Goal: Information Seeking & Learning: Compare options

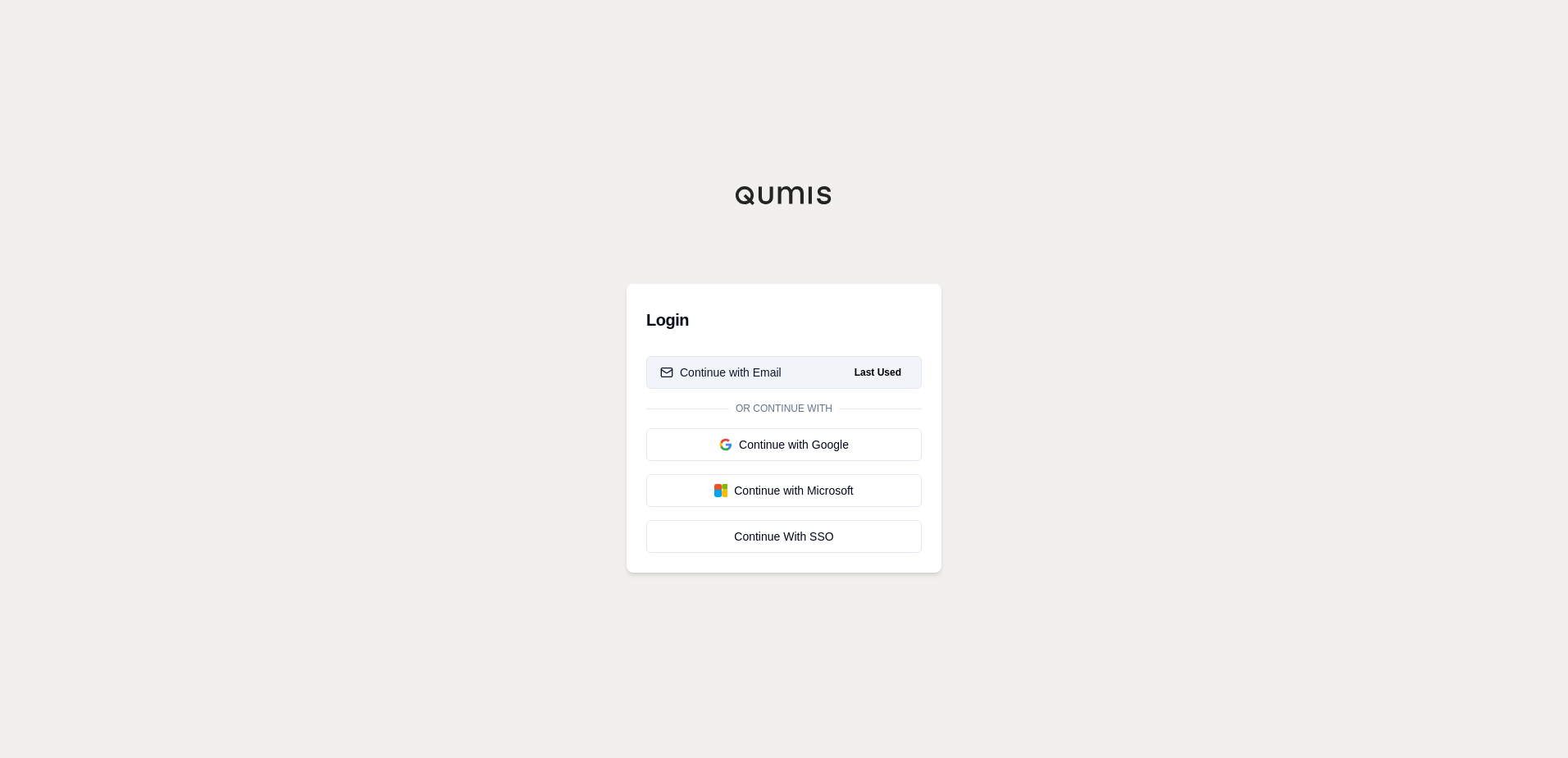
click at [744, 372] on div "Continue with Email" at bounding box center [721, 373] width 122 height 17
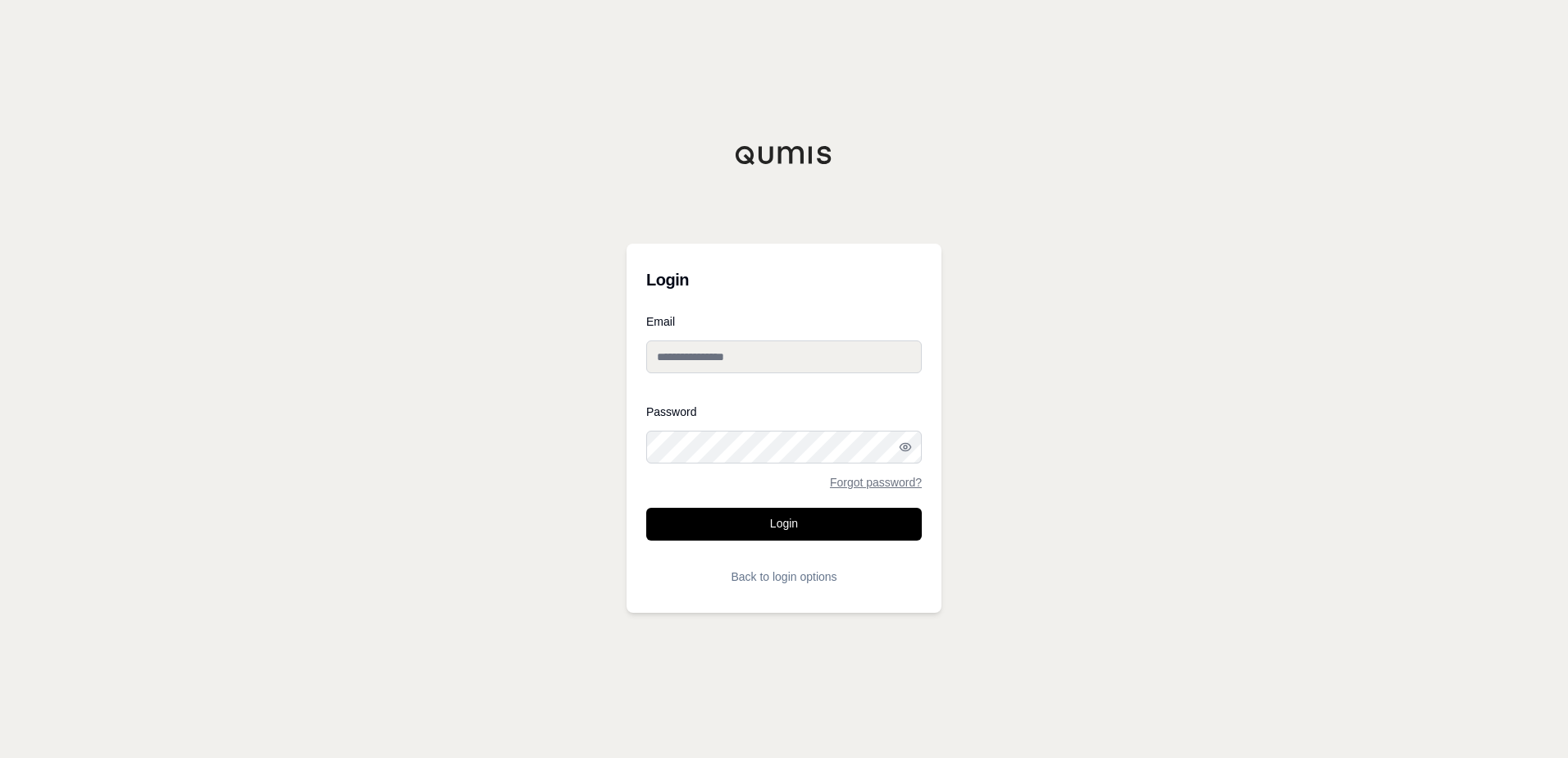
click at [646, 387] on div at bounding box center [646, 387] width 0 height 0
type input "**********"
click at [772, 527] on button "Login" at bounding box center [784, 524] width 275 height 33
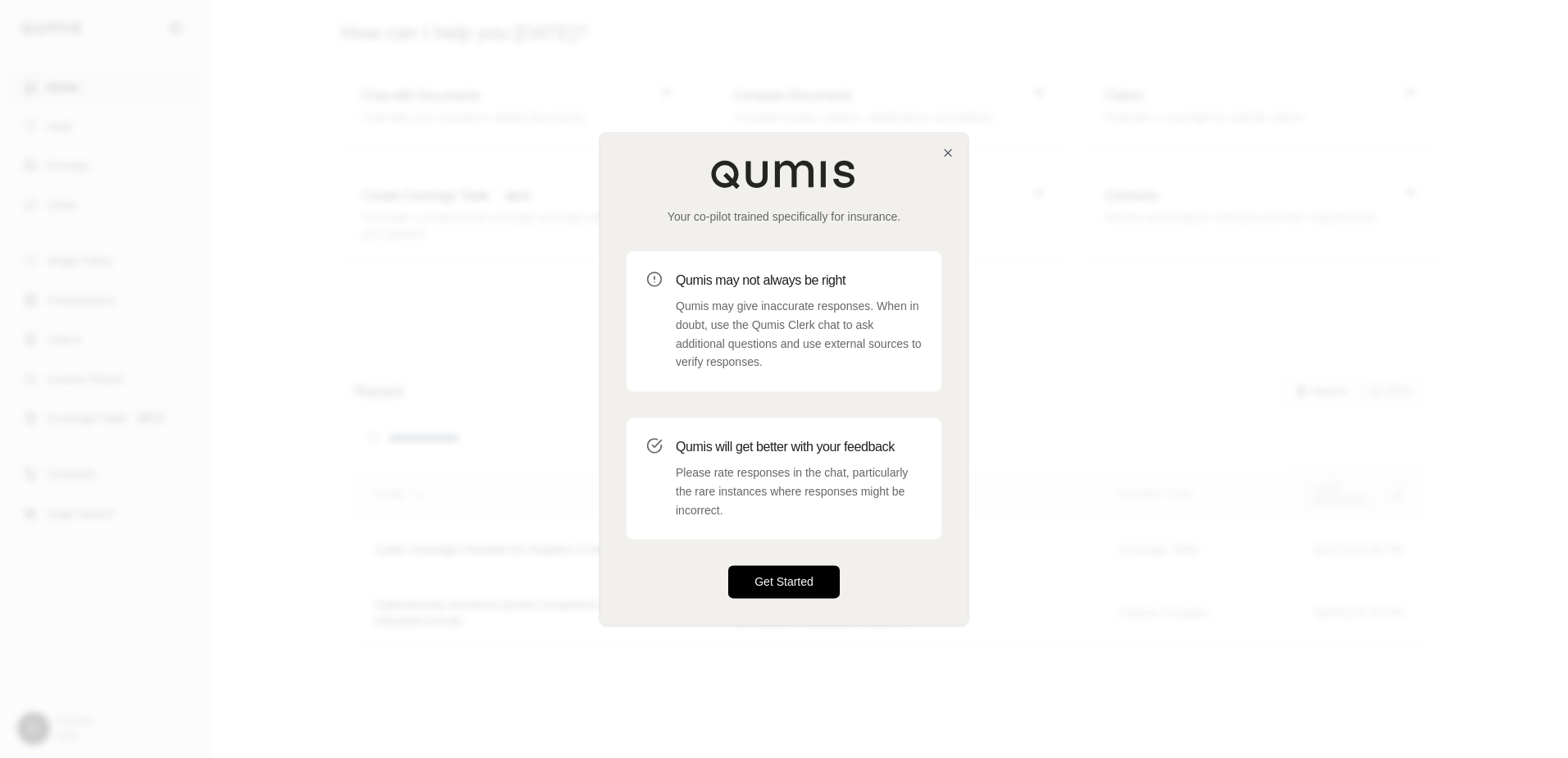
click at [772, 568] on button "Get Started" at bounding box center [784, 583] width 111 height 33
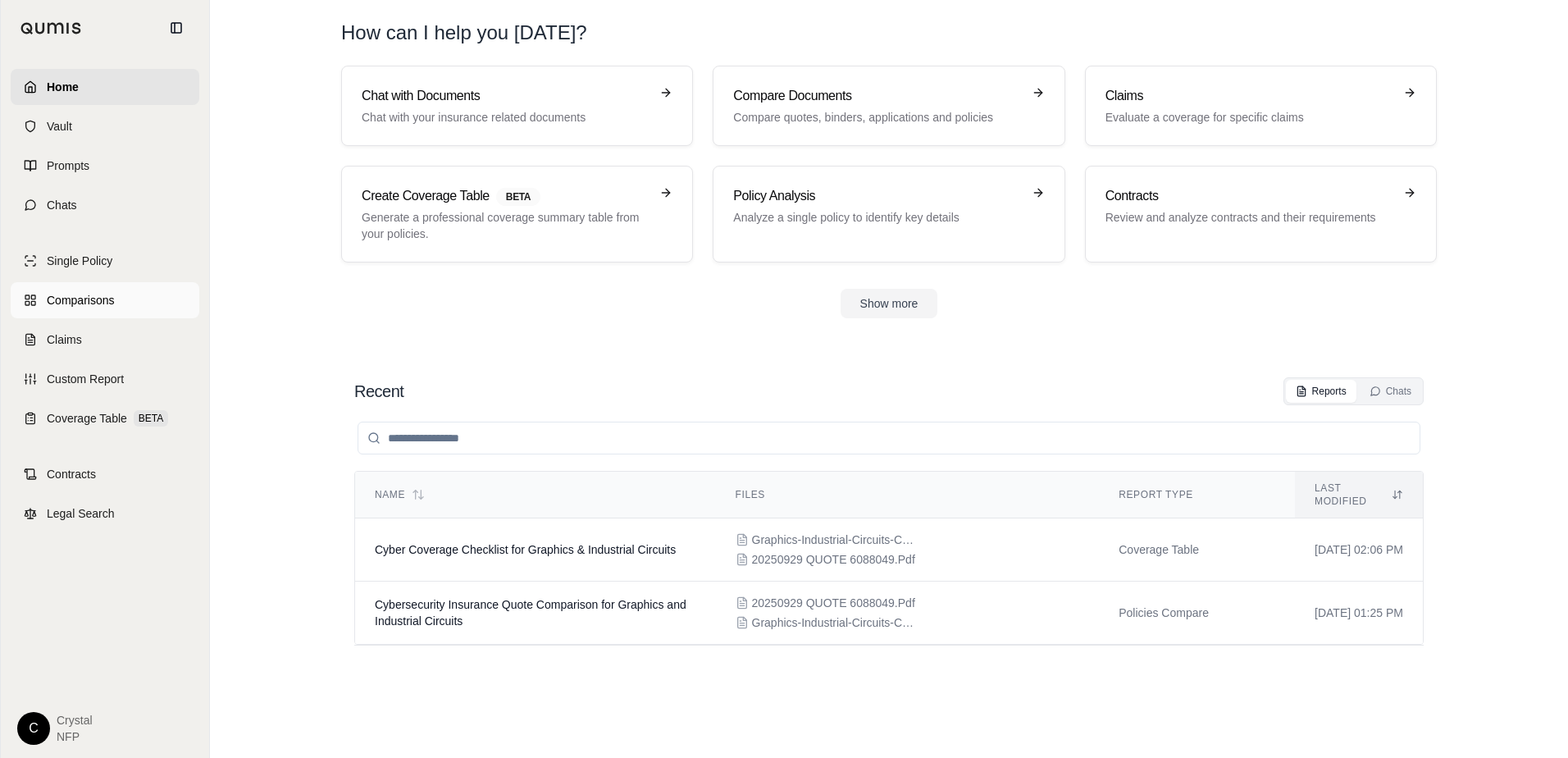
click at [103, 296] on span "Comparisons" at bounding box center [80, 300] width 67 height 17
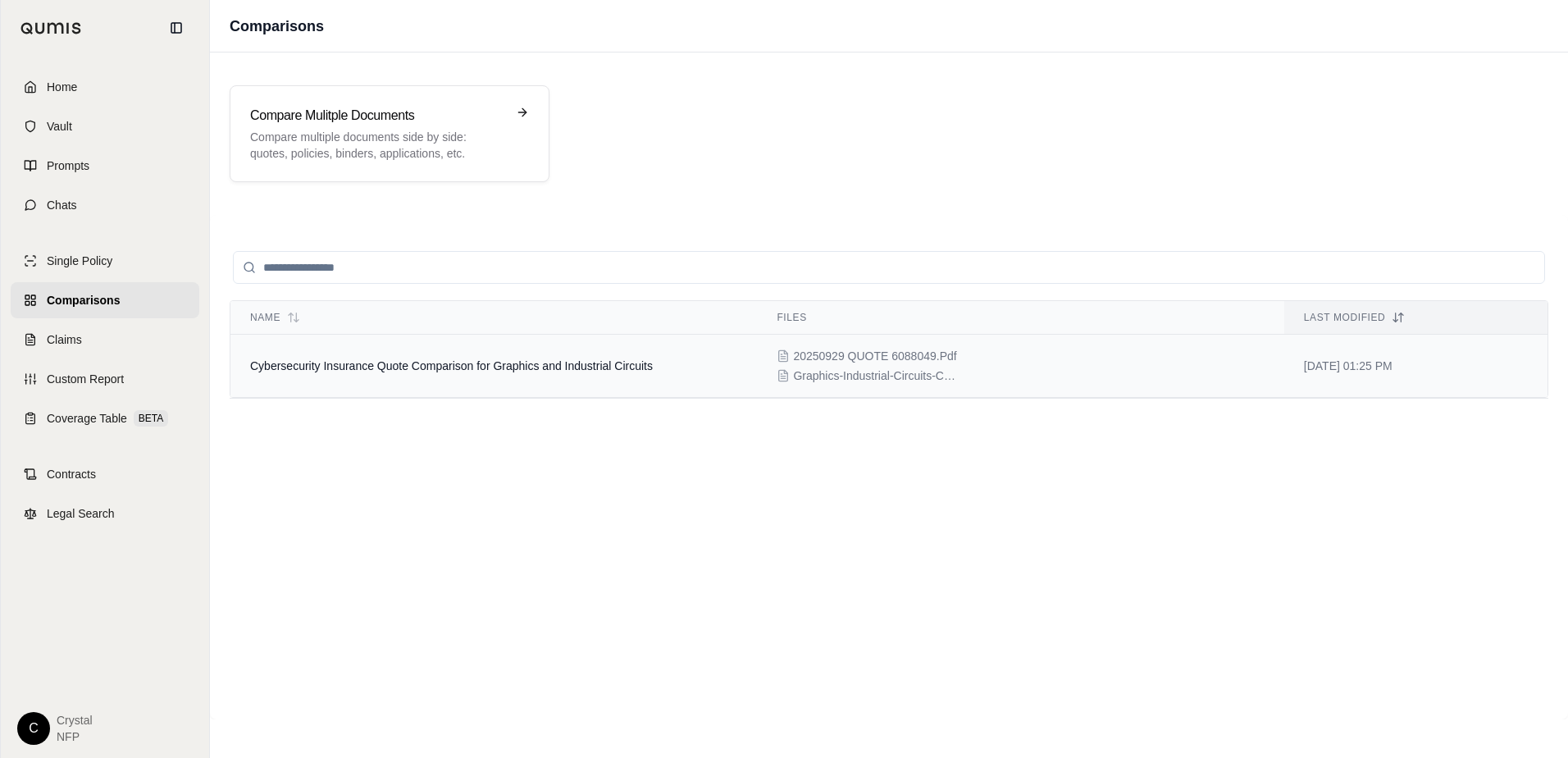
click at [366, 353] on td "Cybersecurity Insurance Quote Comparison for Graphics and Industrial Circuits" at bounding box center [494, 366] width 527 height 64
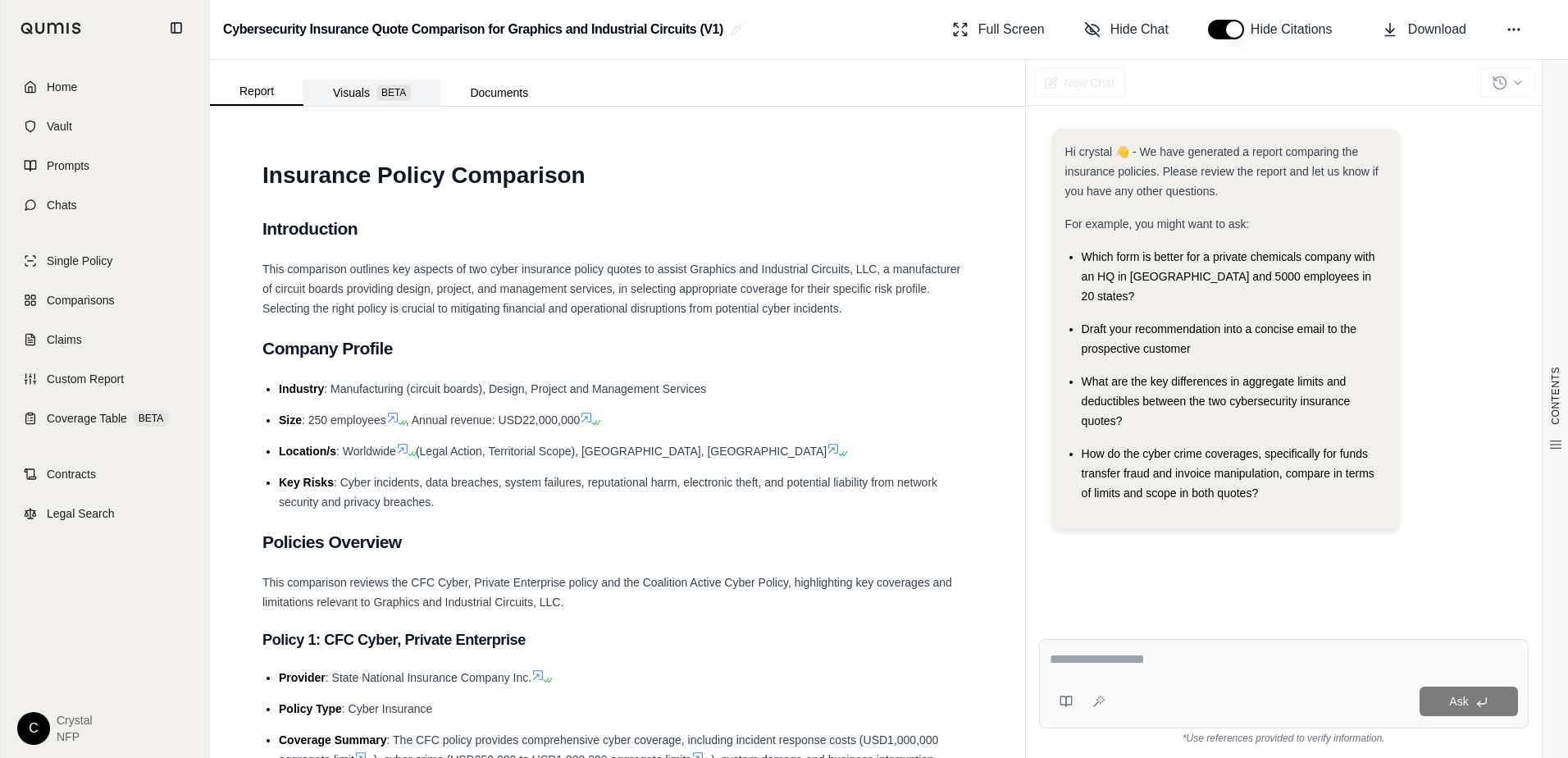
click at [348, 95] on button "Visuals BETA" at bounding box center [372, 92] width 137 height 27
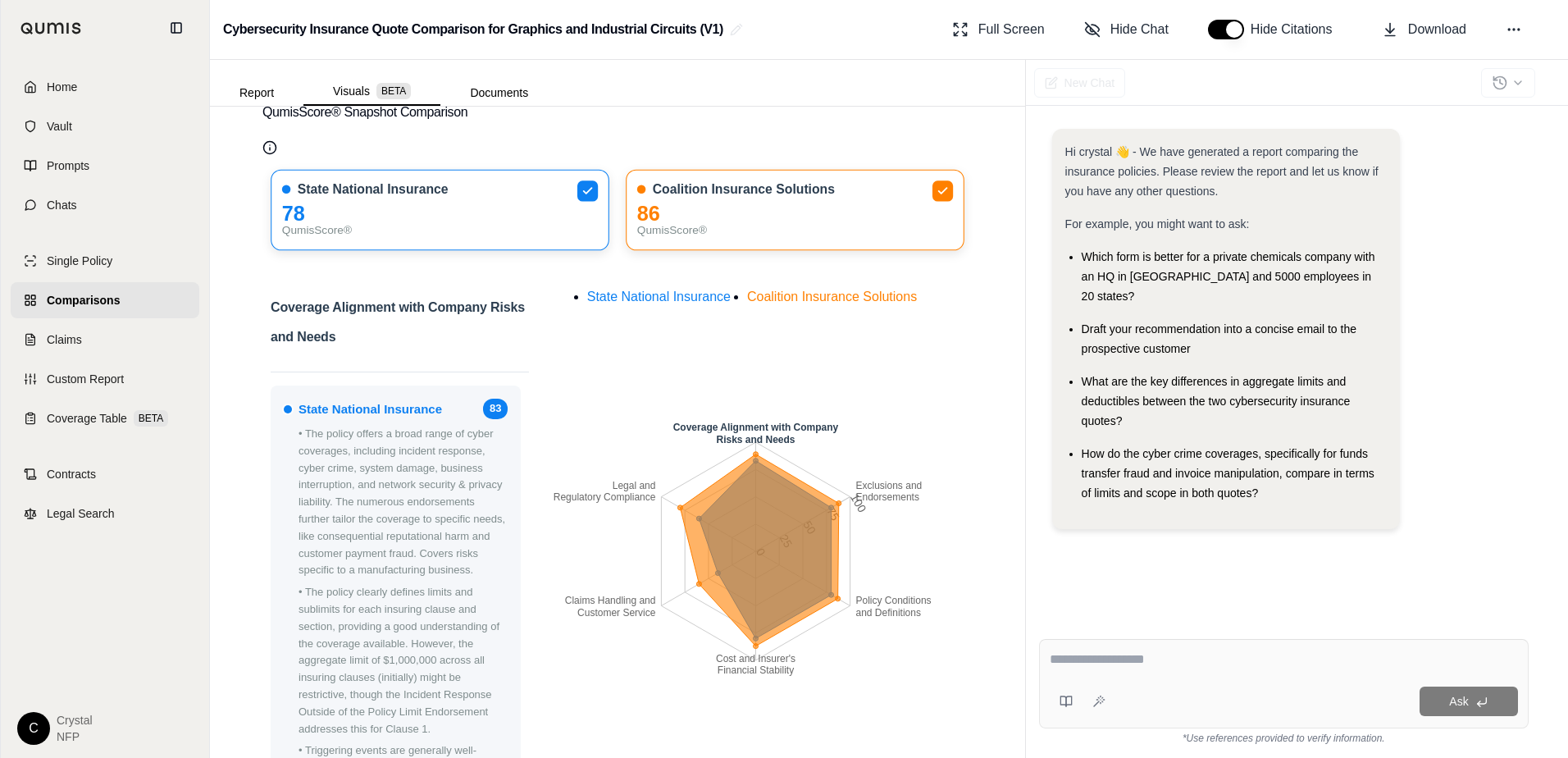
scroll to position [82, 0]
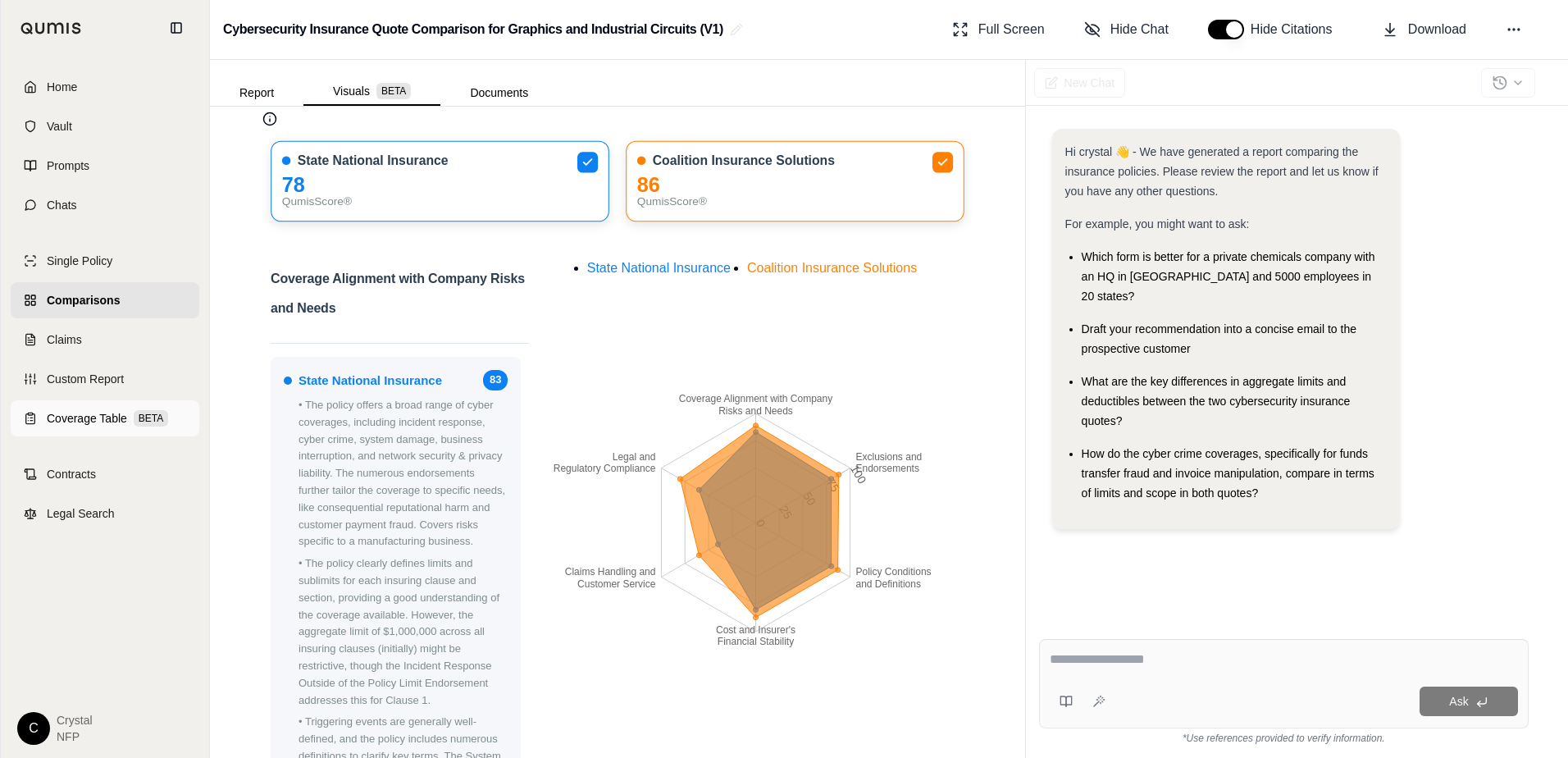
click at [87, 410] on link "Coverage Table BETA" at bounding box center [105, 418] width 189 height 36
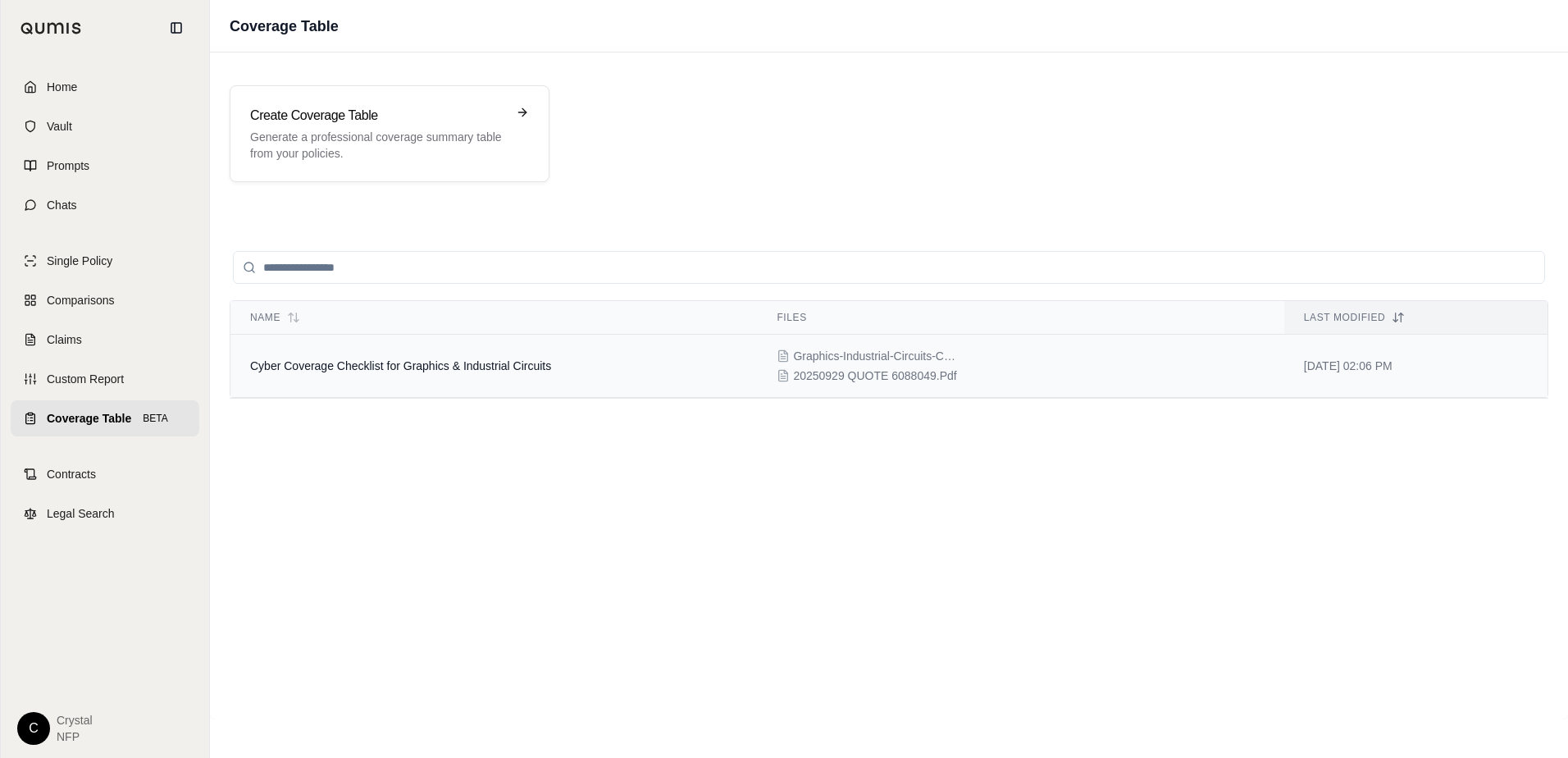
click at [340, 375] on td "Cyber Coverage Checklist for Graphics & Industrial Circuits" at bounding box center [494, 366] width 527 height 64
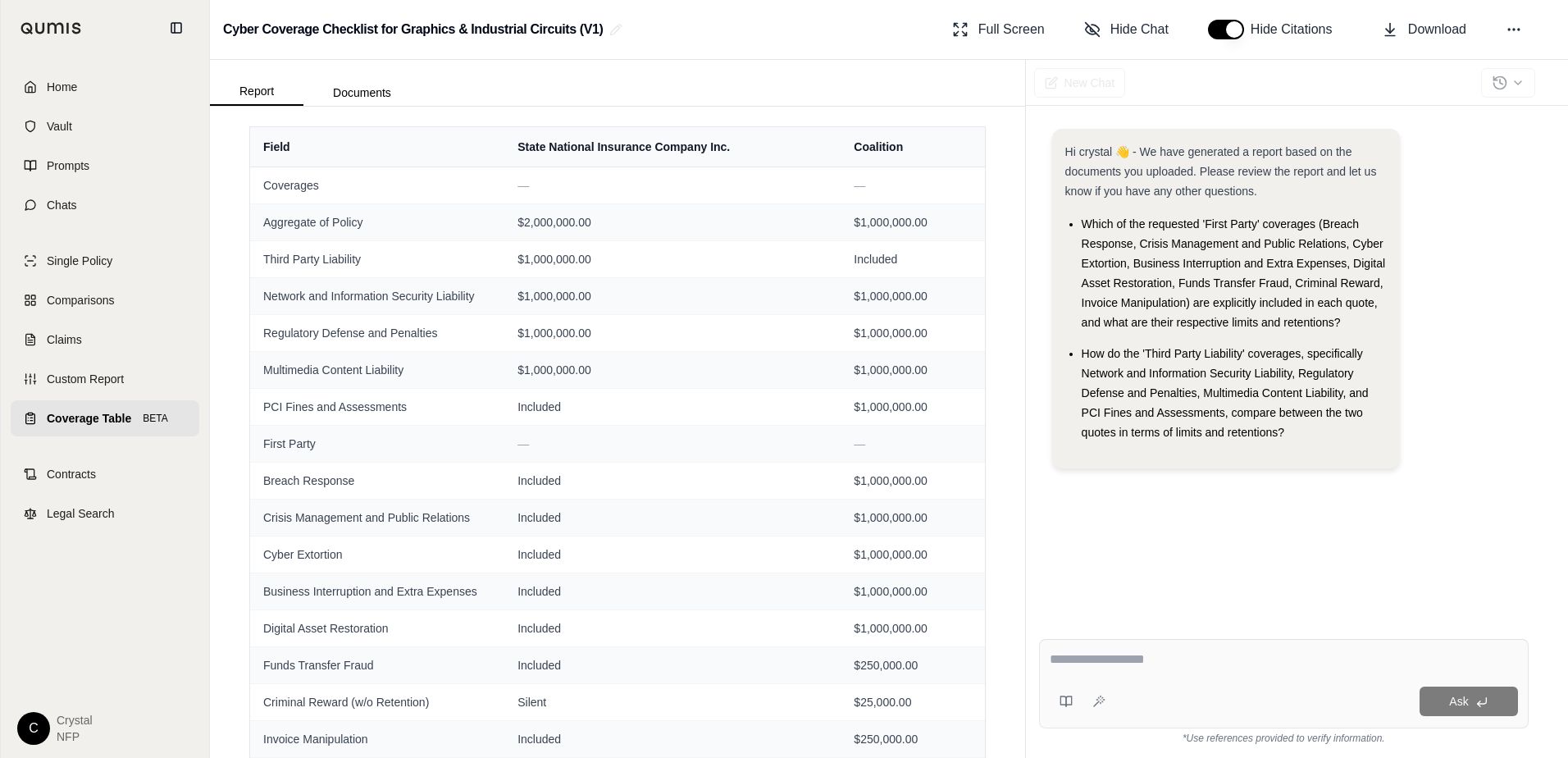
click at [1121, 544] on div "Hi crystal 👋 - We have generated a report based on the documents you uploaded. …" at bounding box center [1284, 365] width 490 height 497
click at [89, 299] on span "Comparisons" at bounding box center [80, 300] width 67 height 17
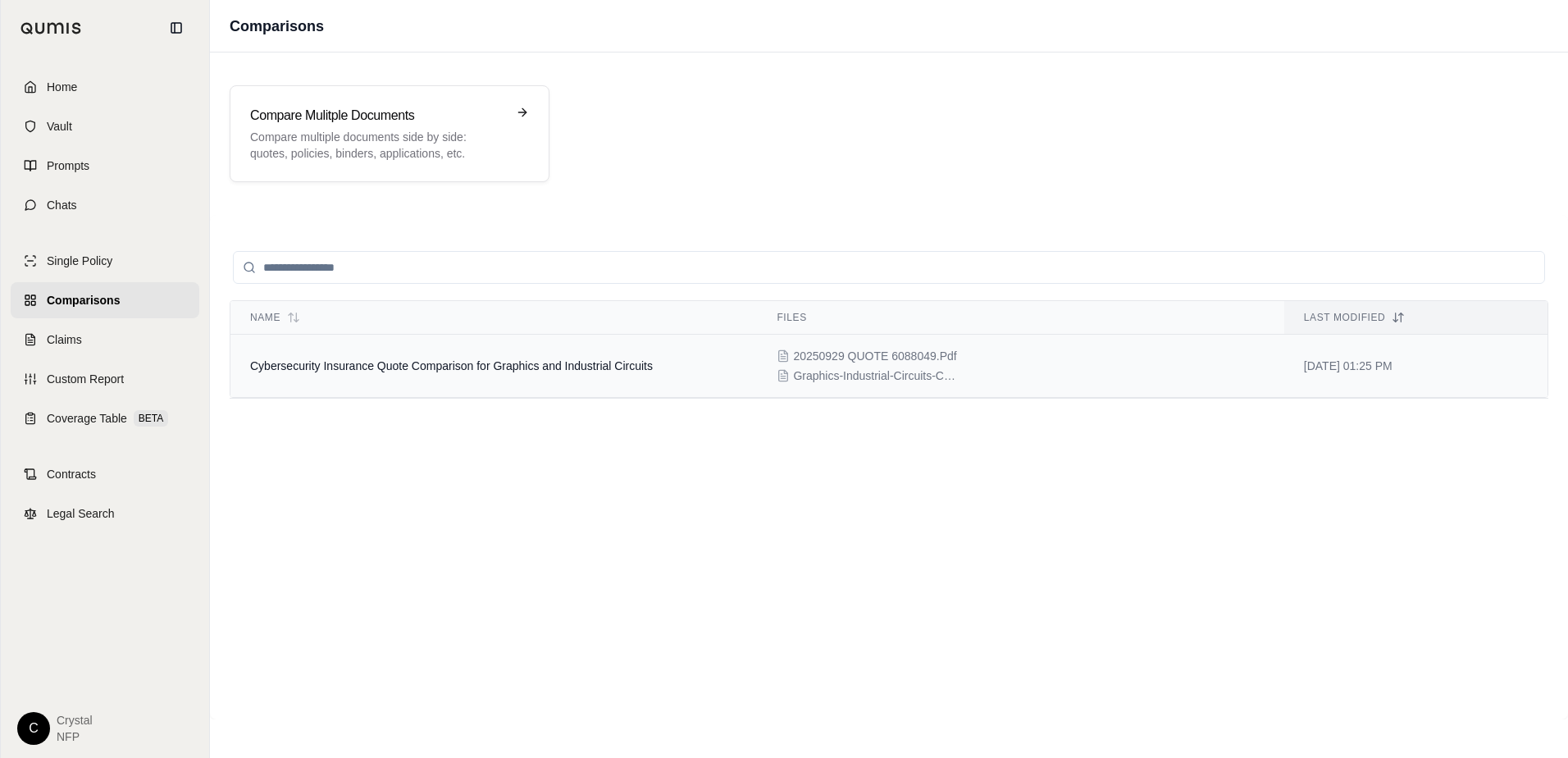
click at [287, 367] on span "Cybersecurity Insurance Quote Comparison for Graphics and Industrial Circuits" at bounding box center [451, 366] width 402 height 13
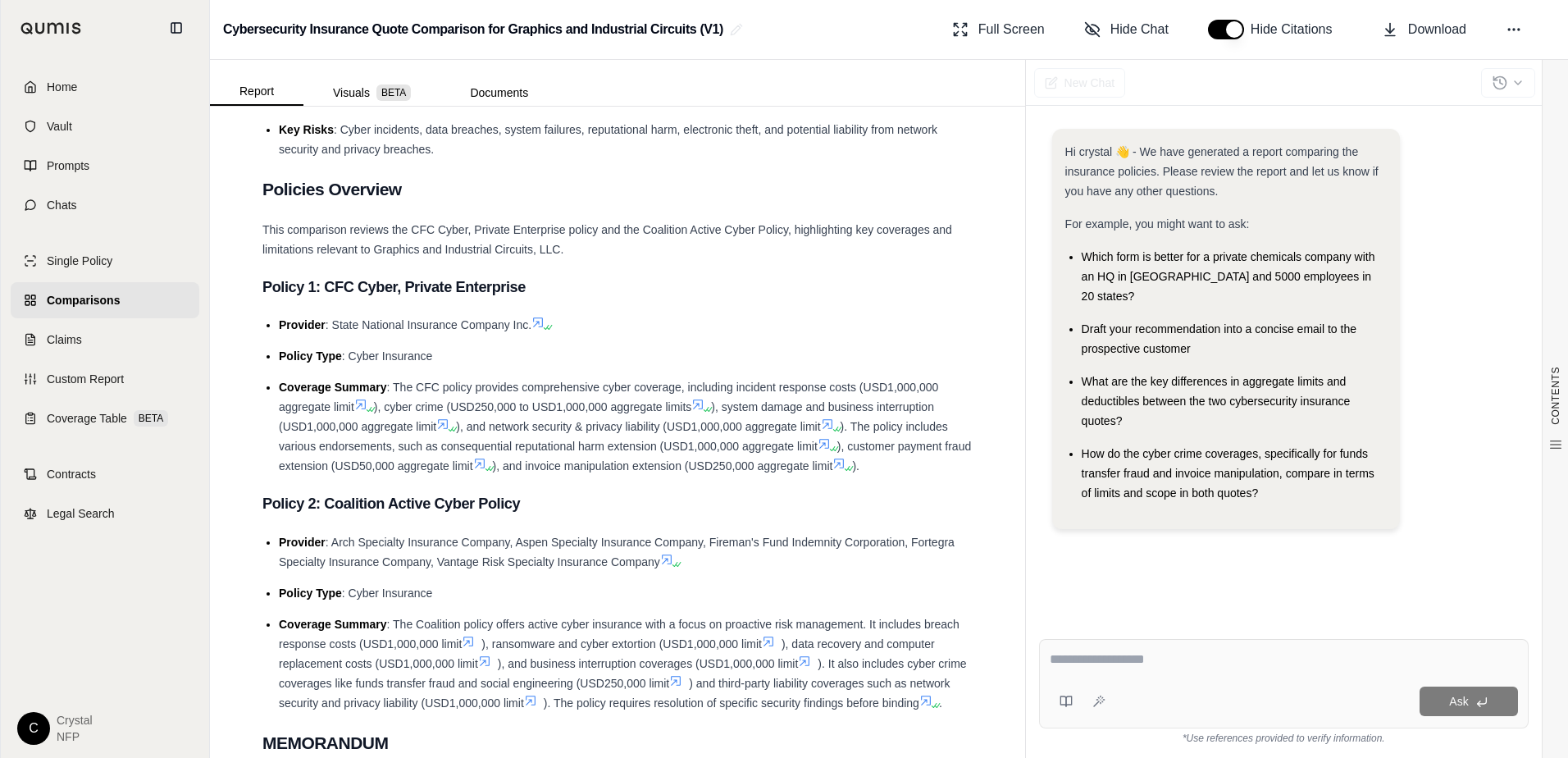
scroll to position [339, 0]
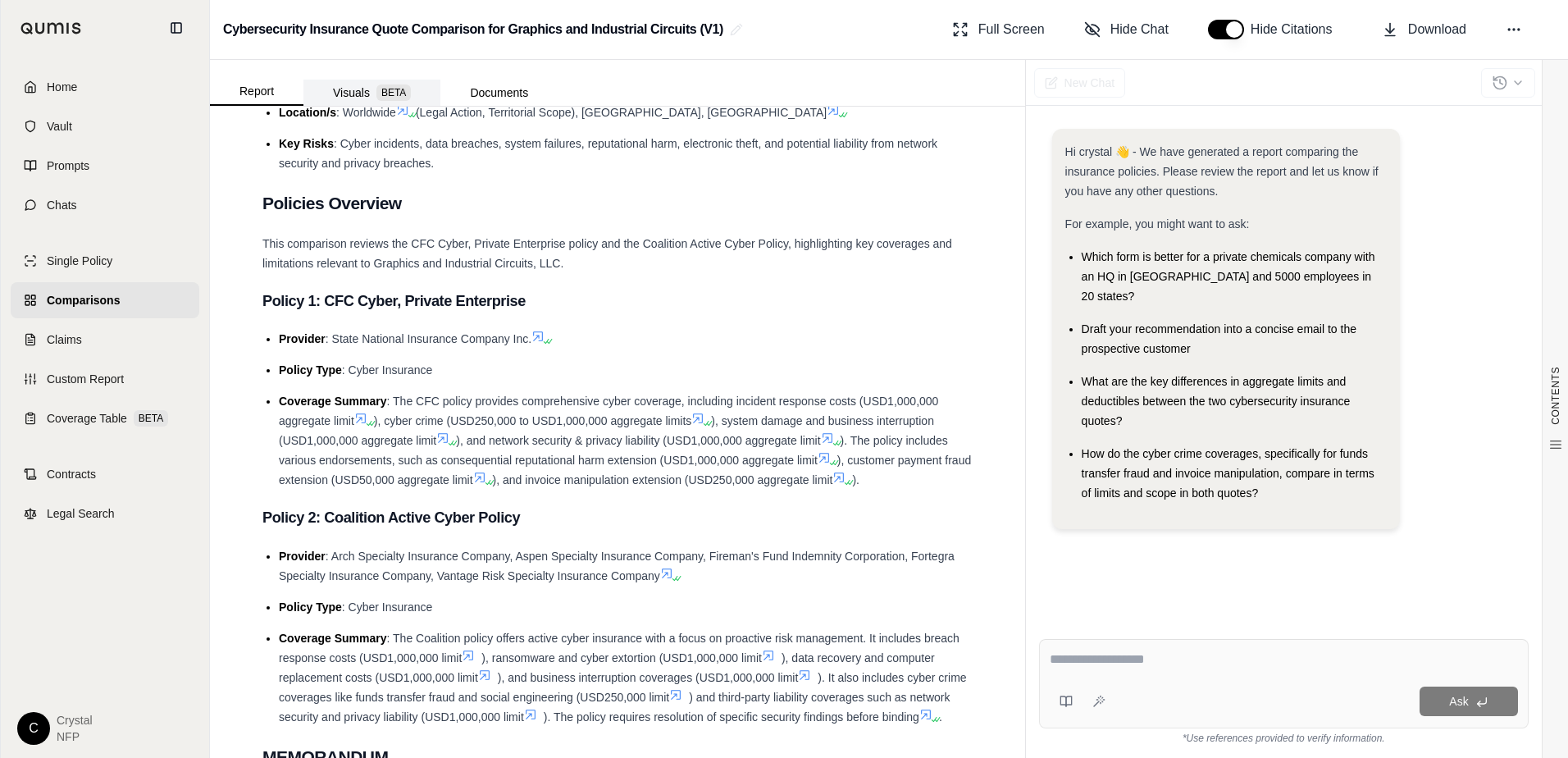
click at [356, 87] on button "Visuals BETA" at bounding box center [372, 92] width 137 height 27
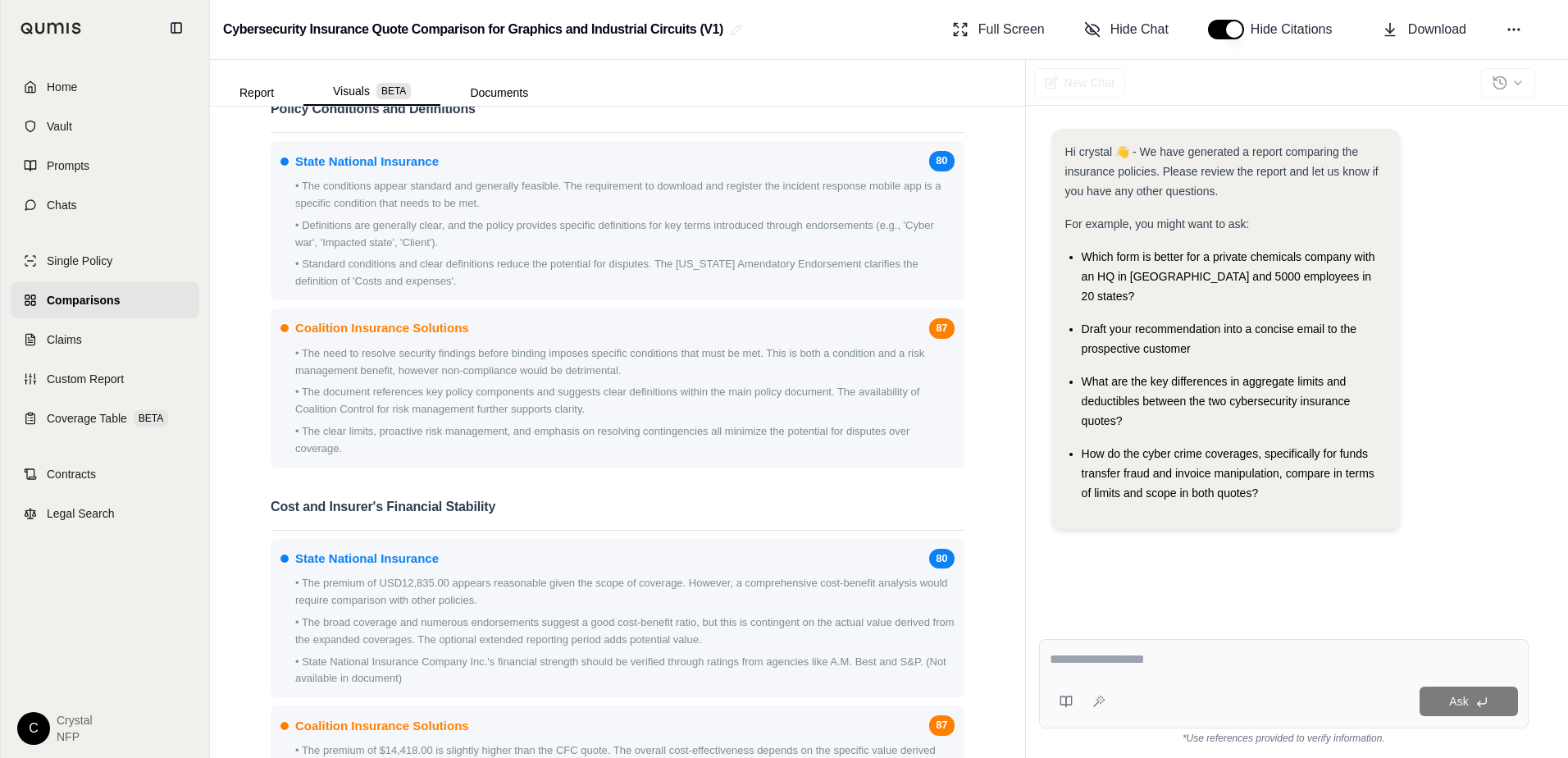
scroll to position [1579, 0]
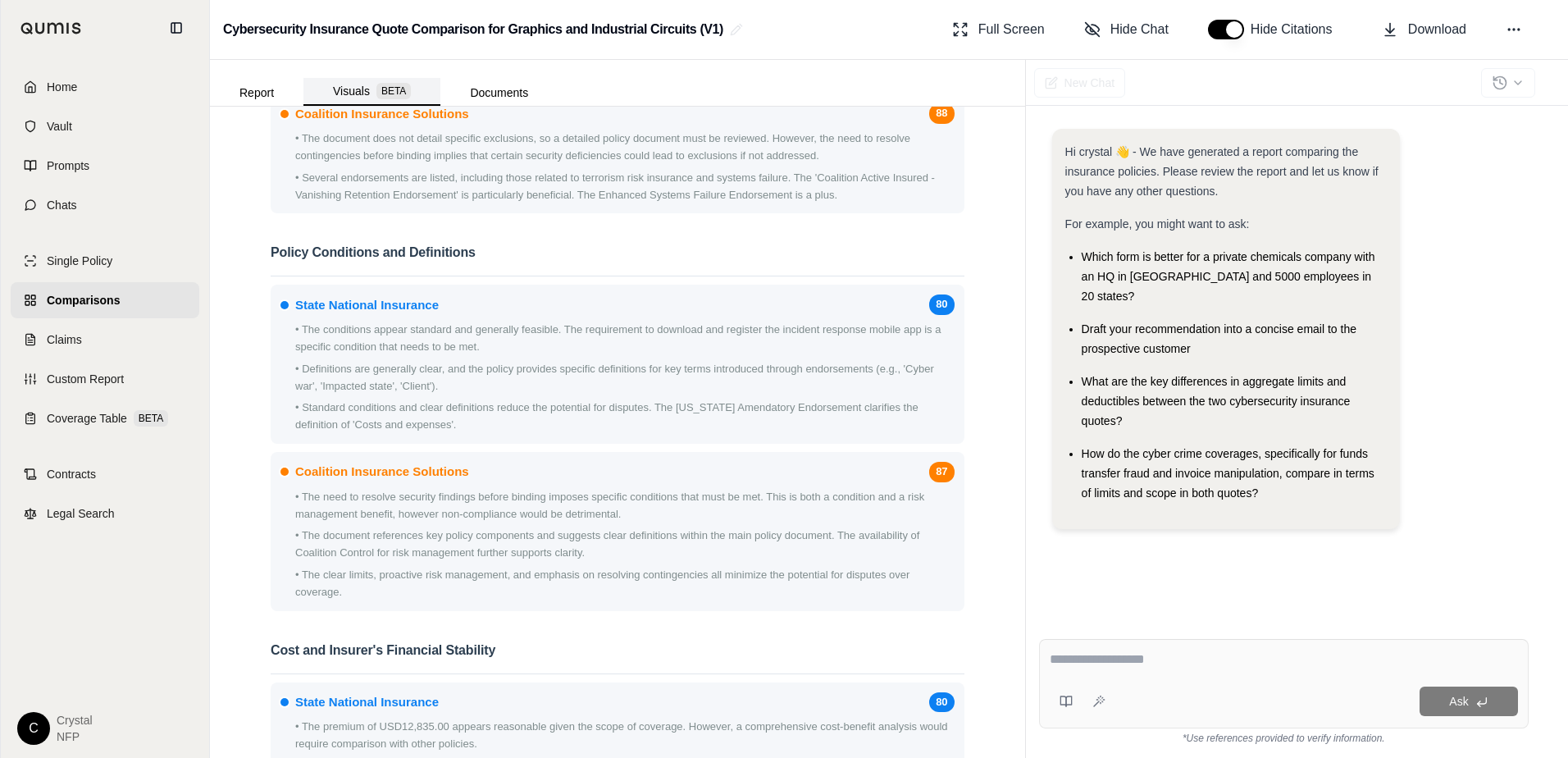
click at [349, 85] on button "Visuals BETA" at bounding box center [372, 92] width 137 height 28
click at [231, 85] on button "Report" at bounding box center [257, 92] width 94 height 27
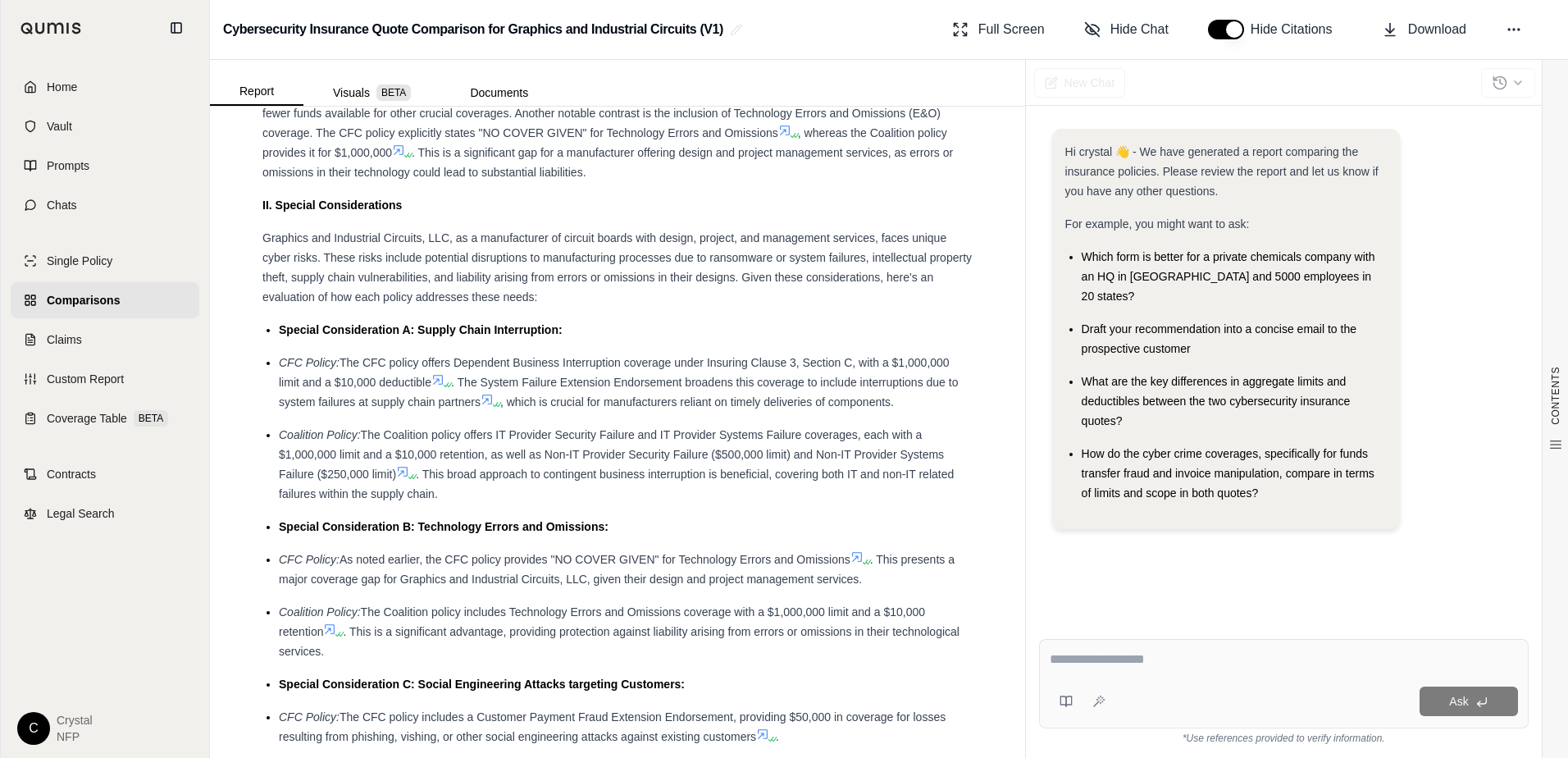
scroll to position [1324, 0]
click at [71, 379] on span "Custom Report" at bounding box center [86, 379] width 77 height 17
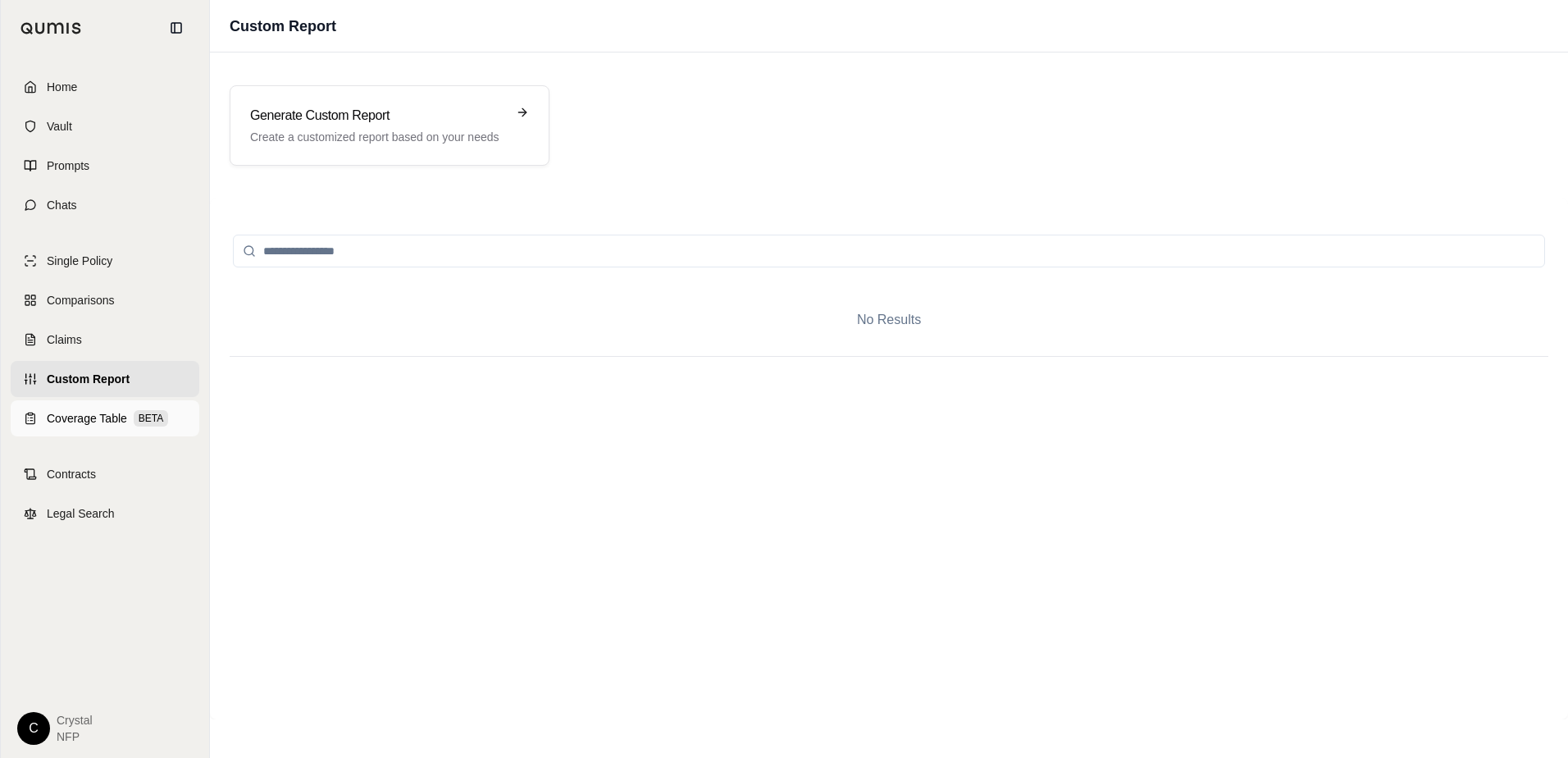
click at [73, 413] on span "Coverage Table" at bounding box center [87, 418] width 80 height 17
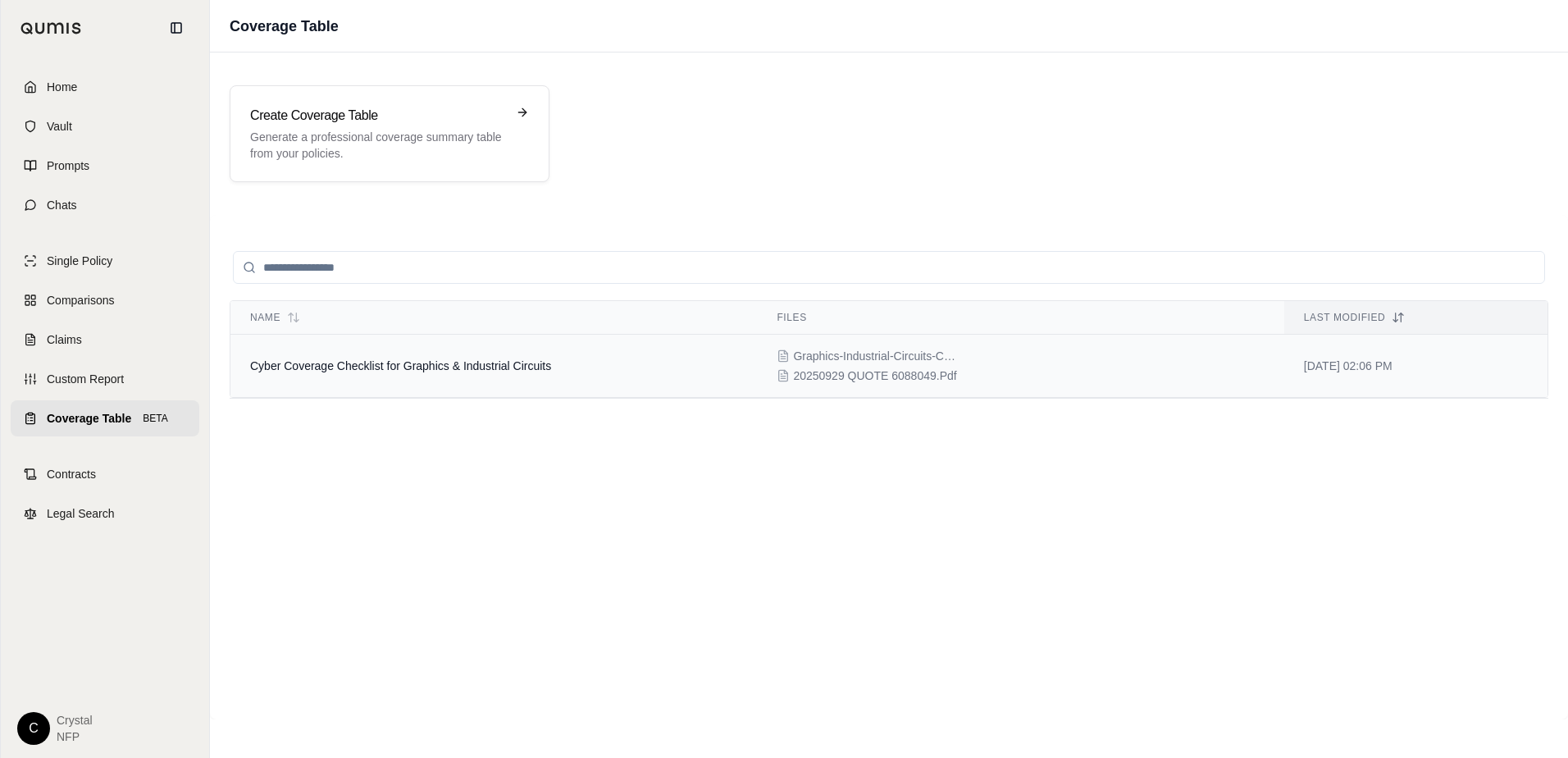
click at [500, 363] on span "Cyber Coverage Checklist for Graphics & Industrial Circuits" at bounding box center [401, 366] width 301 height 13
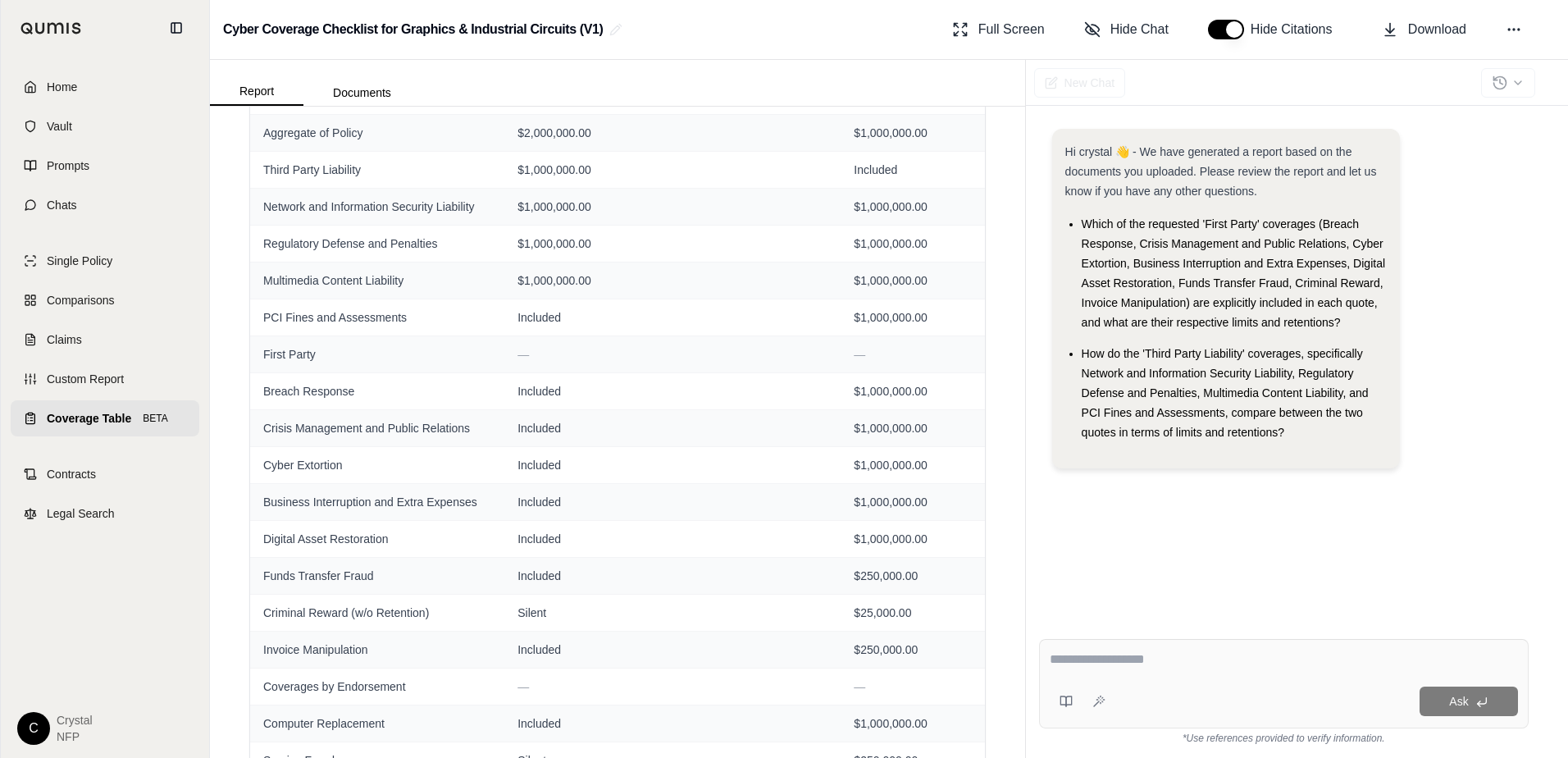
scroll to position [56, 0]
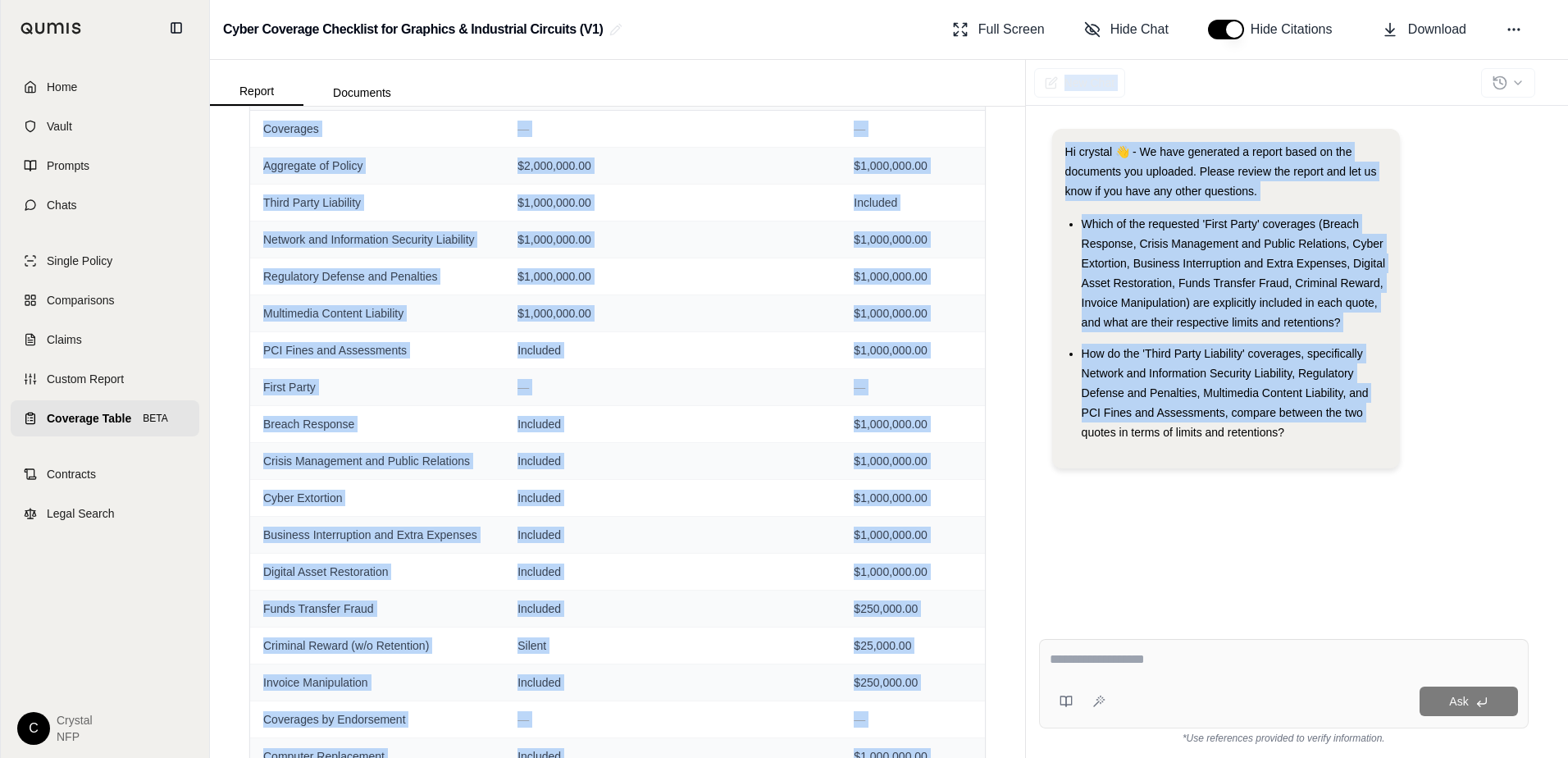
drag, startPoint x: 1027, startPoint y: 433, endPoint x: 1004, endPoint y: 386, distance: 52.3
click at [1004, 386] on div "Report Documents Field State National Insurance Company Inc. Coalition Coverage…" at bounding box center [889, 409] width 1358 height 698
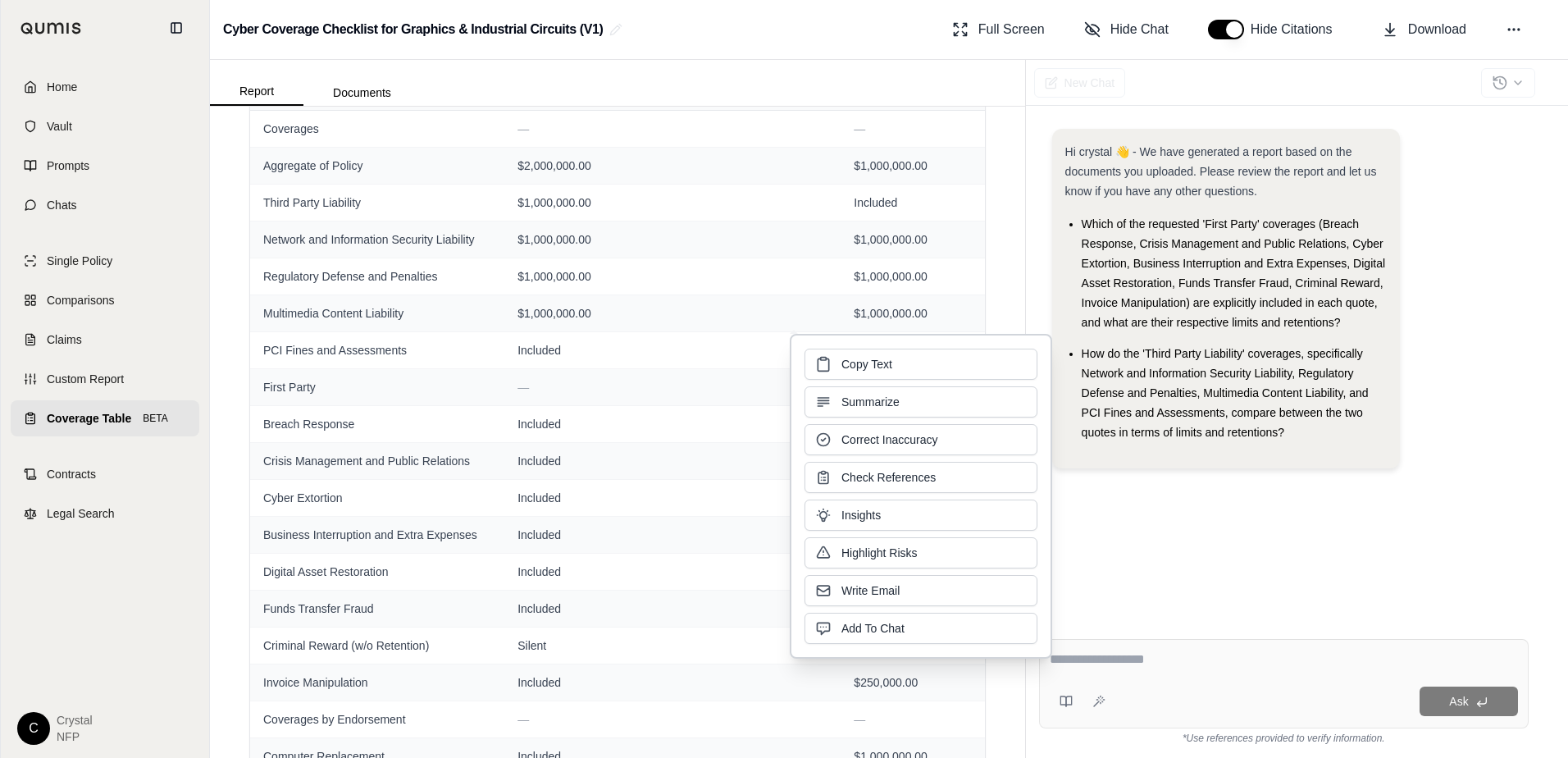
click at [1094, 531] on div "Hi crystal 👋 - We have generated a report based on the documents you uploaded. …" at bounding box center [1284, 365] width 490 height 497
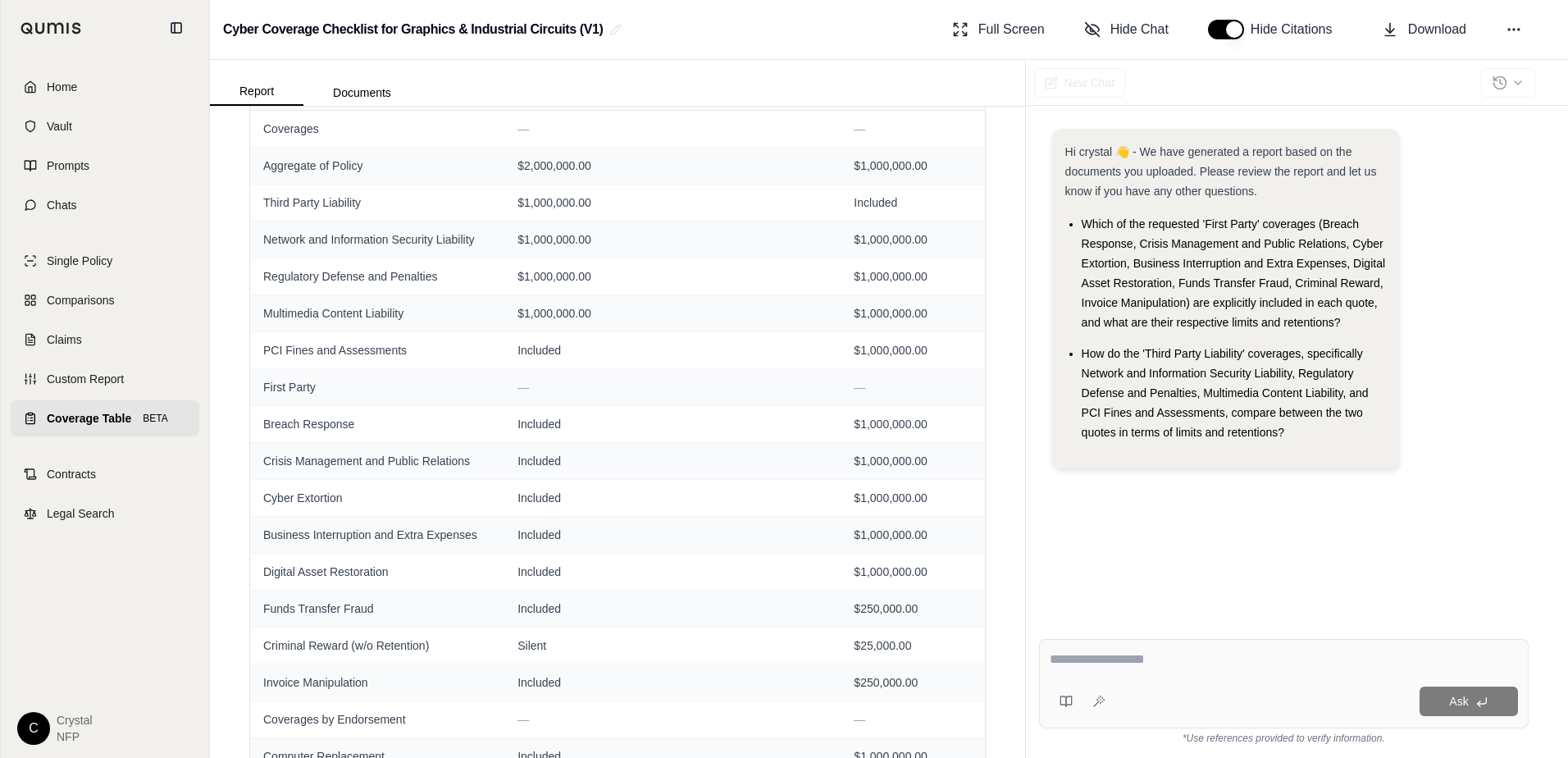
scroll to position [0, 0]
